Goal: Task Accomplishment & Management: Manage account settings

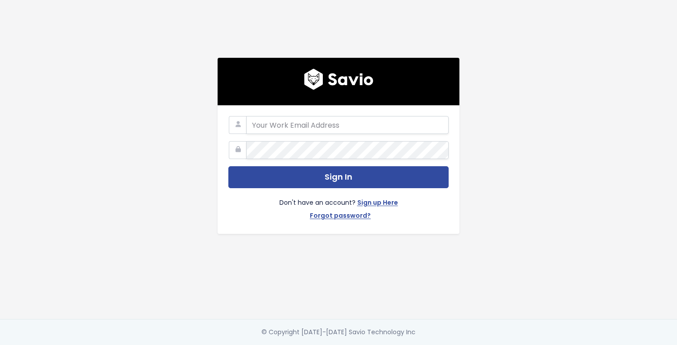
type input "[EMAIL_ADDRESS][DOMAIN_NAME]"
click at [296, 188] on div "Don't have an account? Sign up Here Forgot password?" at bounding box center [338, 205] width 220 height 35
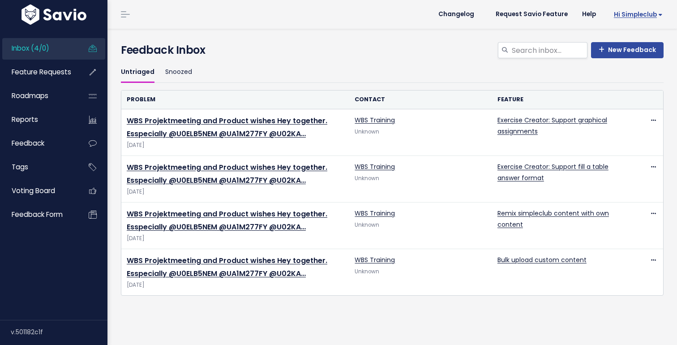
click at [635, 17] on span "Hi simpleclub" at bounding box center [638, 14] width 49 height 7
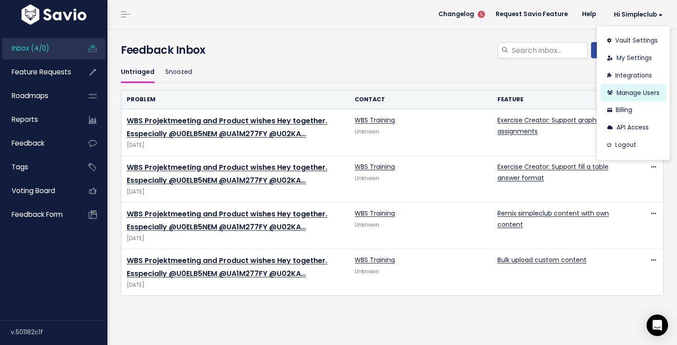
click at [633, 89] on link "Manage Users" at bounding box center [634, 92] width 66 height 17
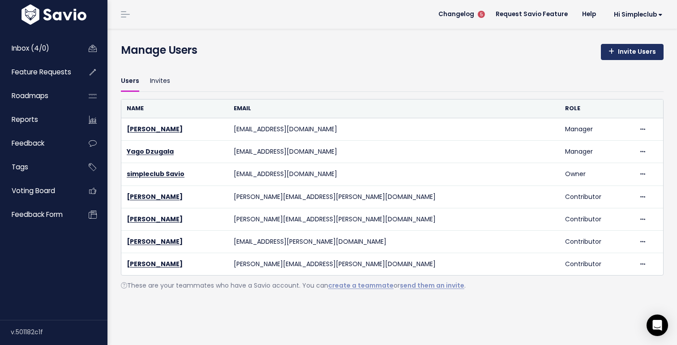
click at [627, 57] on link "Invite Users" at bounding box center [632, 52] width 63 height 16
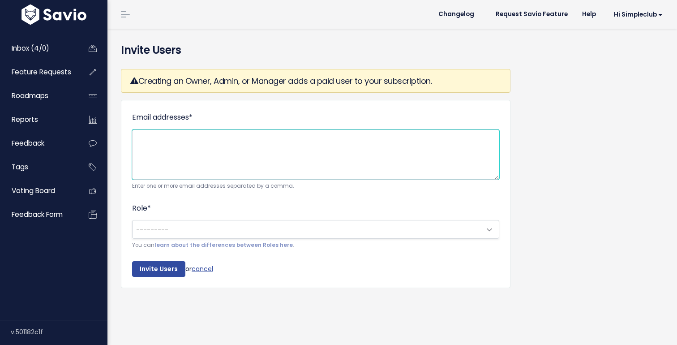
click at [249, 156] on textarea "Email addresses *" at bounding box center [315, 154] width 367 height 50
click at [268, 149] on textarea "Email addresses *" at bounding box center [315, 154] width 367 height 50
paste textarea "anna.kolenkina.ext@simpleclub.com"
type textarea "anna.kolenkina.ext@simpleclub.com"
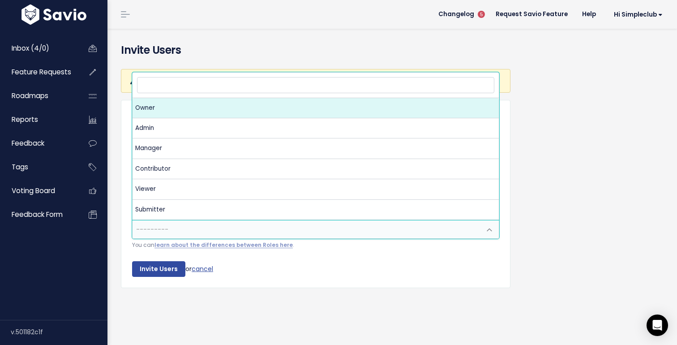
click at [233, 224] on span "---------" at bounding box center [307, 229] width 349 height 18
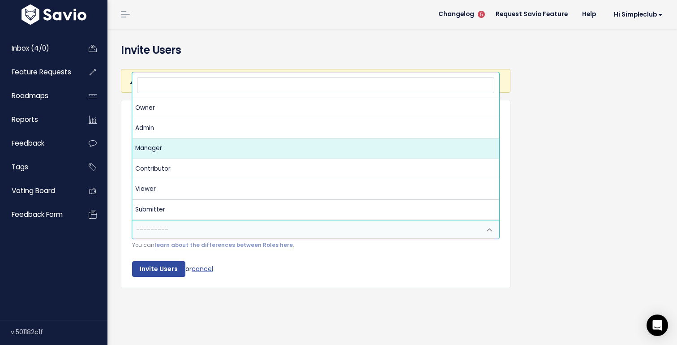
select select "MANAGER"
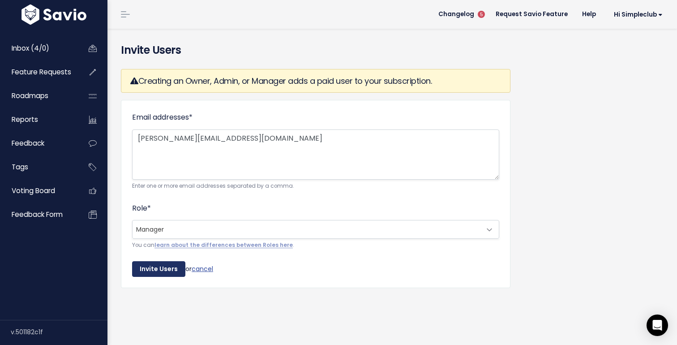
click at [154, 272] on input "Invite Users" at bounding box center [158, 269] width 53 height 16
